Goal: Find specific page/section: Find specific page/section

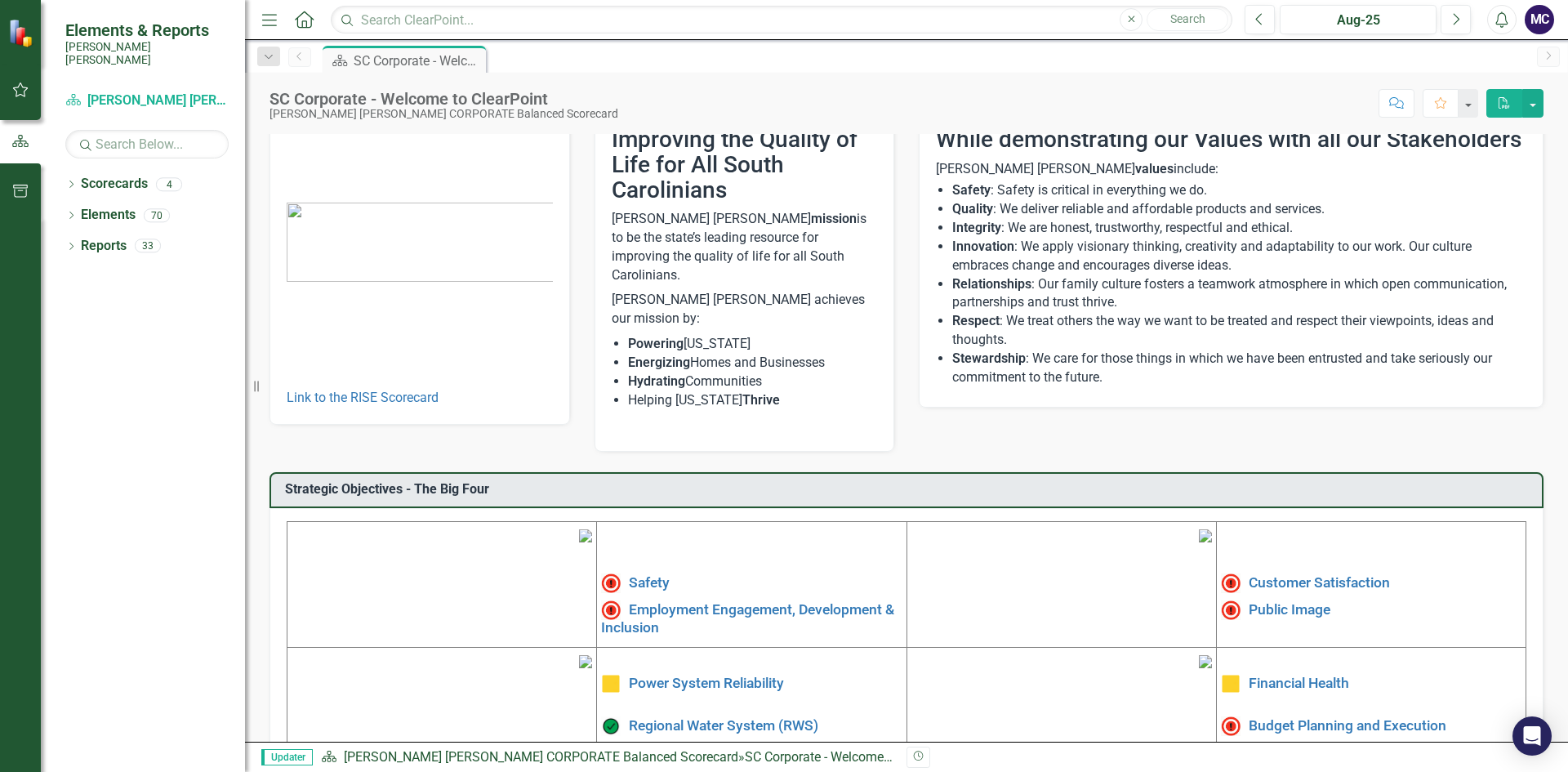
scroll to position [245, 0]
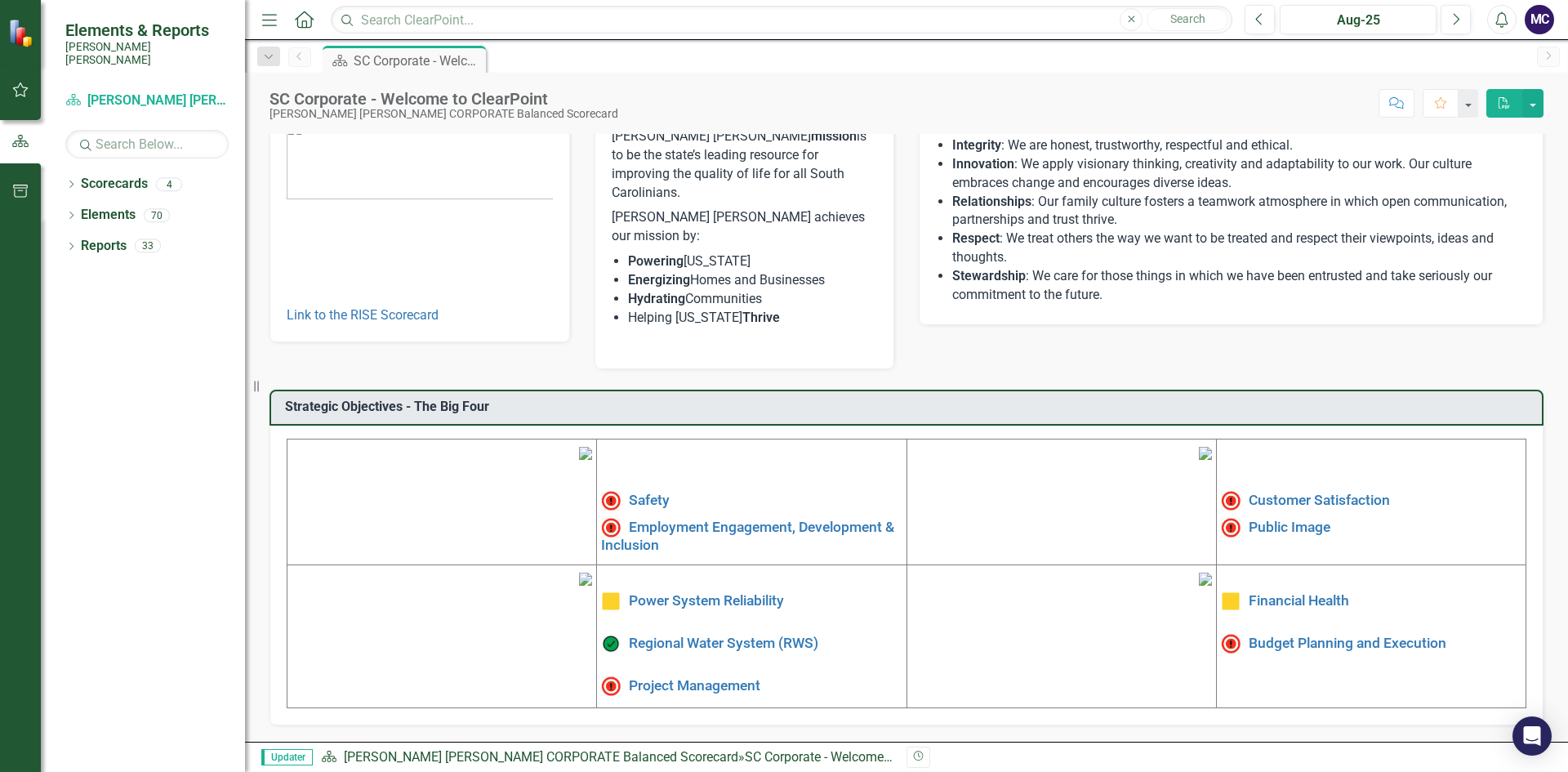
click at [1235, 635] on span at bounding box center [1234, 643] width 28 height 17
click at [1264, 593] on link "Financial Health" at bounding box center [1299, 601] width 100 height 17
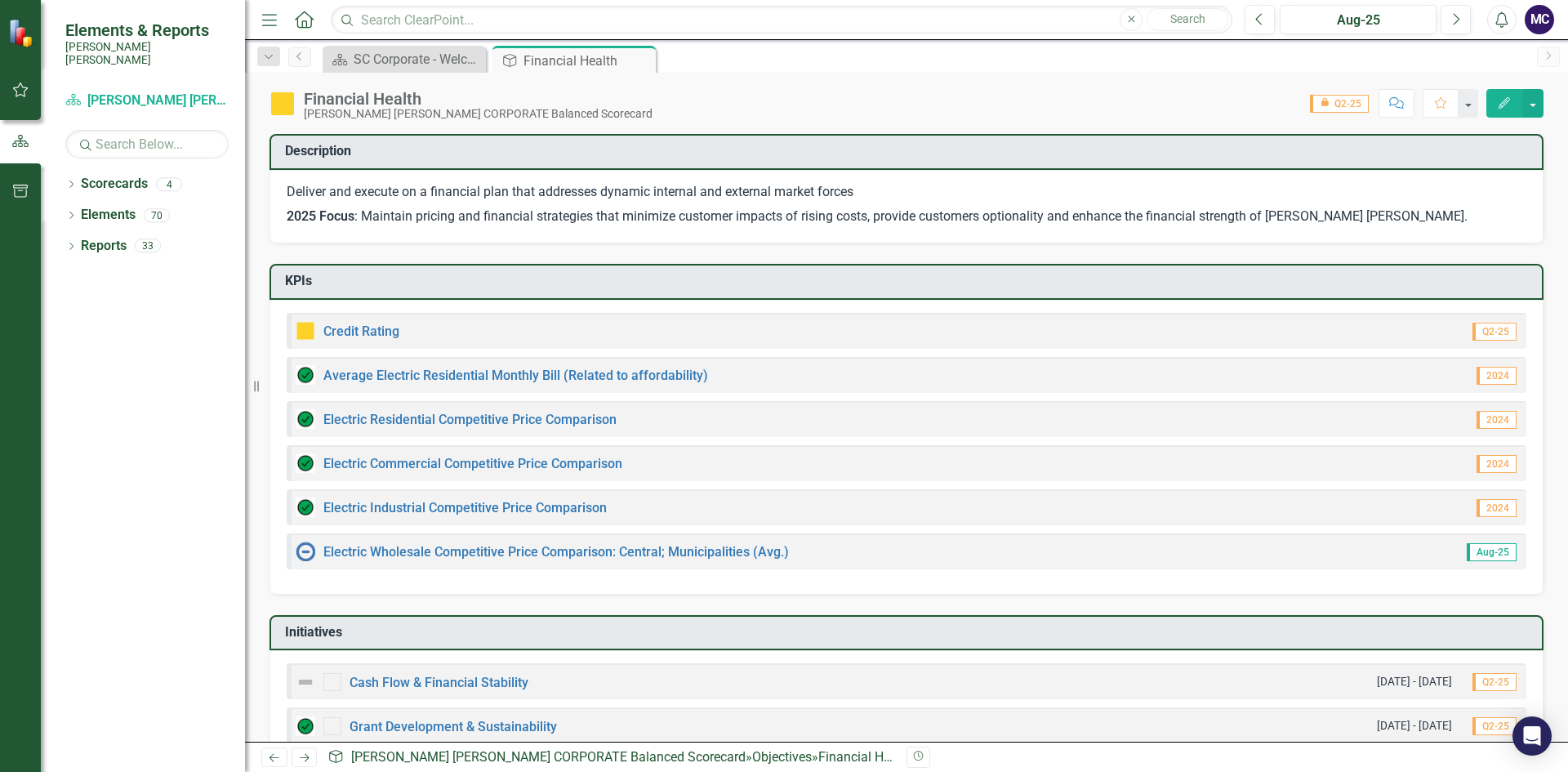
checkbox input "true"
click at [602, 69] on div "Financial Health" at bounding box center [567, 60] width 88 height 21
click at [571, 55] on div "Financial Health" at bounding box center [567, 60] width 88 height 21
click at [471, 61] on icon "Close" at bounding box center [470, 59] width 17 height 13
click at [384, 66] on div "Financial Health" at bounding box center [408, 60] width 108 height 21
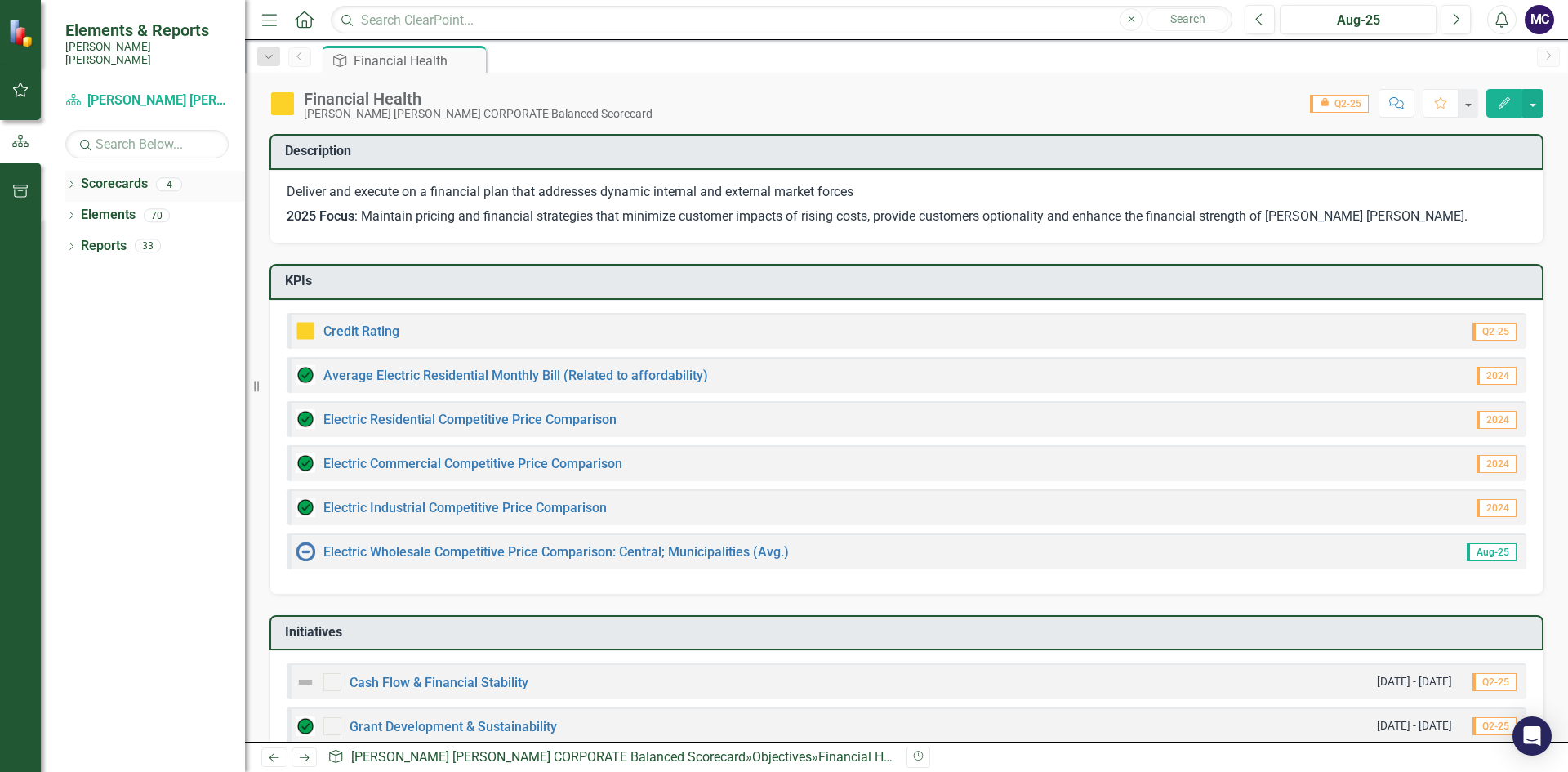
click at [108, 179] on link "Scorecards" at bounding box center [114, 184] width 67 height 19
click at [170, 177] on div "4" at bounding box center [168, 184] width 27 height 14
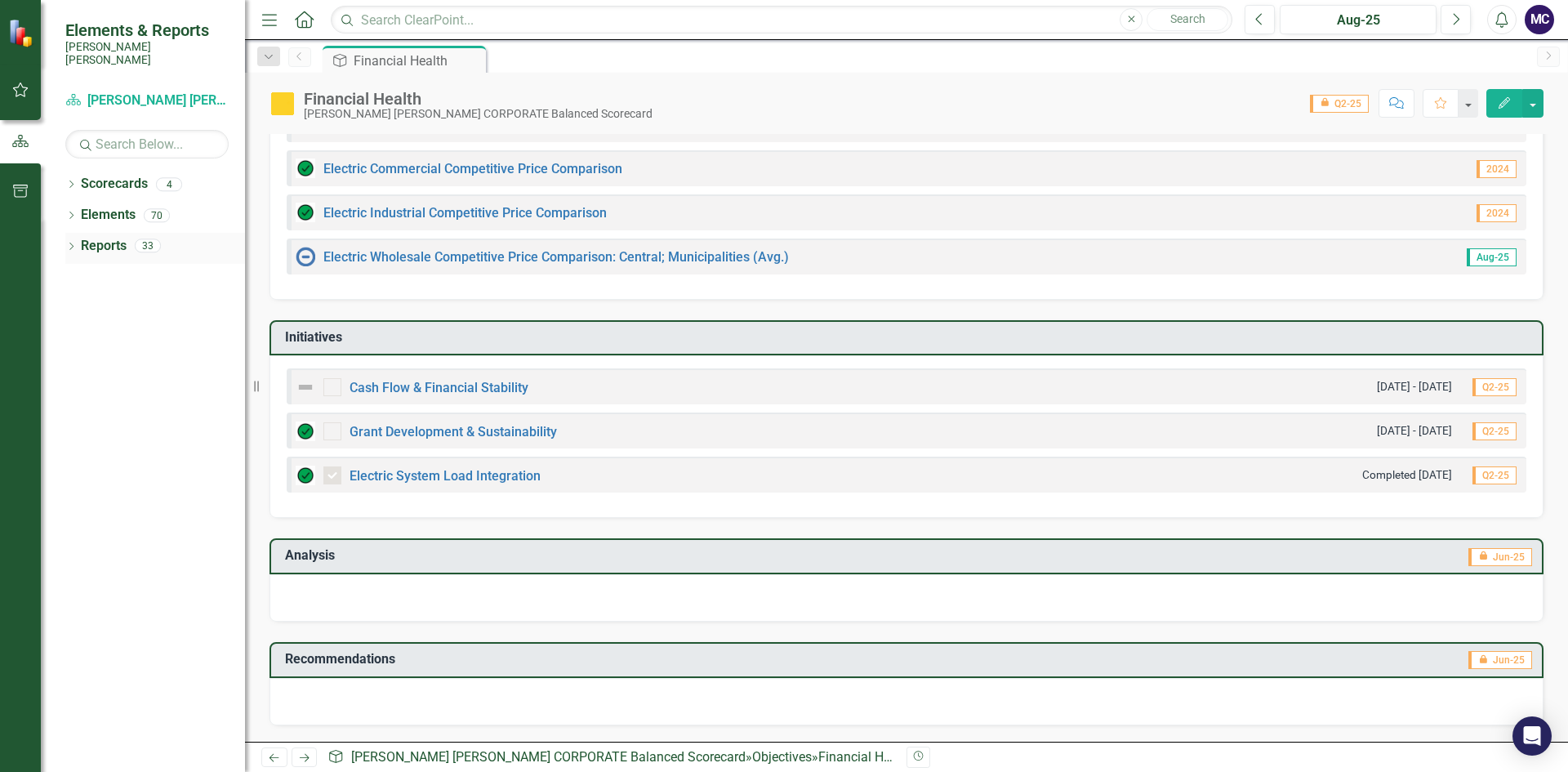
click at [102, 237] on link "Reports" at bounding box center [103, 246] width 45 height 19
